Goal: Transaction & Acquisition: Purchase product/service

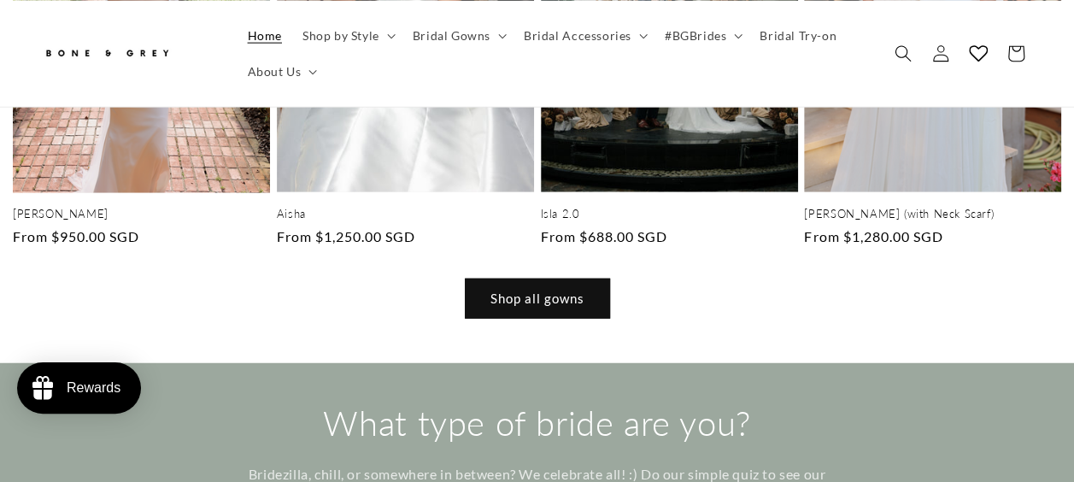
scroll to position [1966, 0]
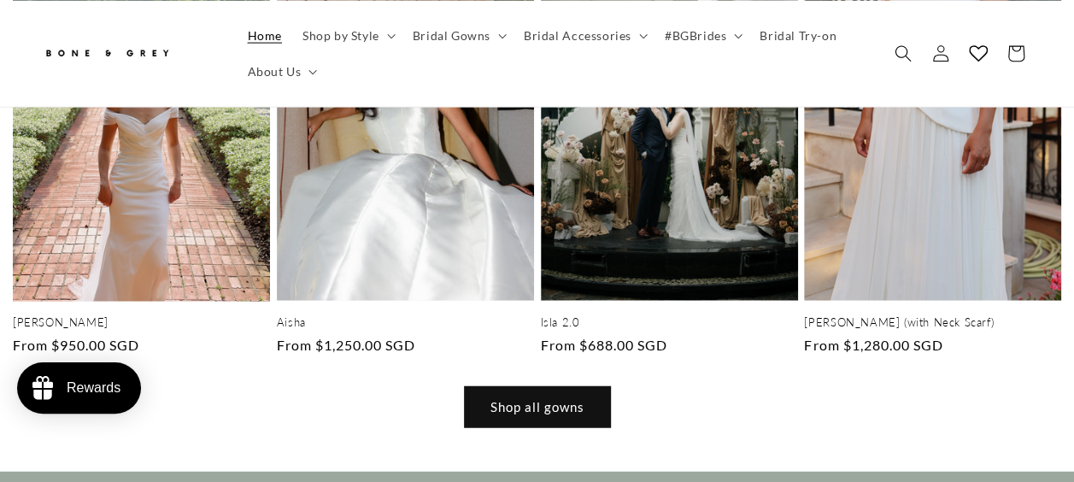
click at [544, 387] on link "Shop all gowns" at bounding box center [537, 407] width 145 height 40
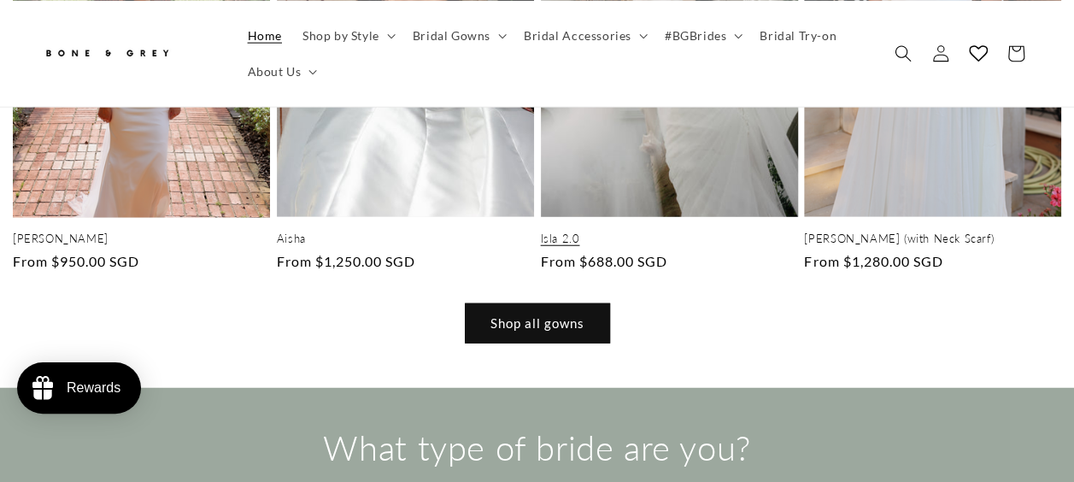
scroll to position [2051, 0]
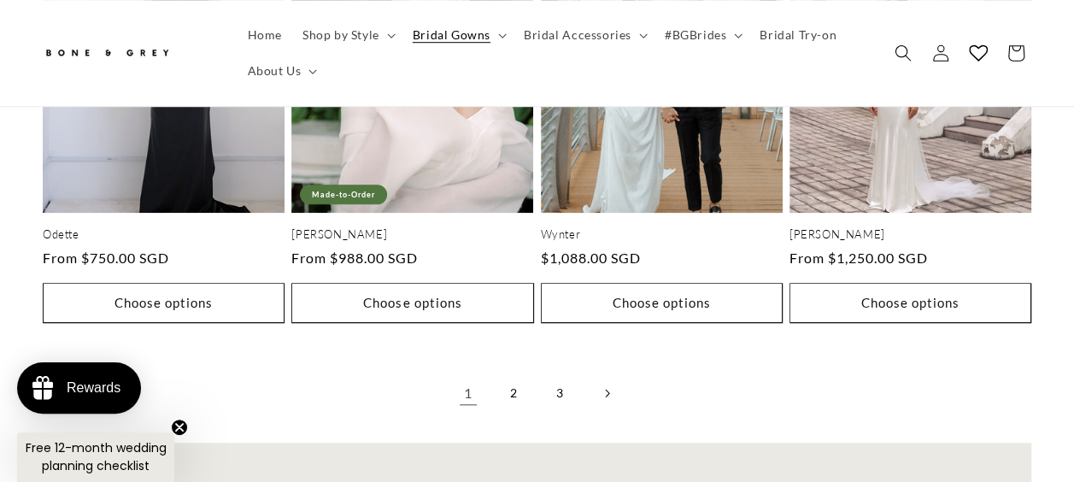
scroll to position [3675, 0]
